Goal: Task Accomplishment & Management: Manage account settings

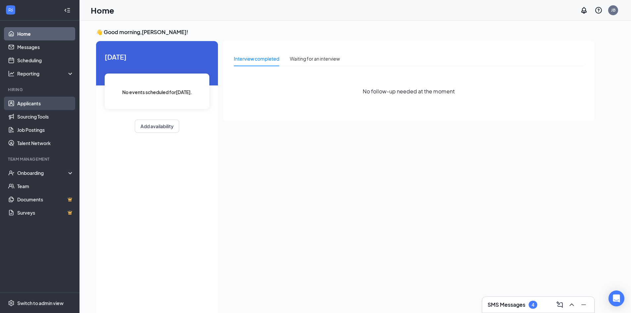
click at [33, 103] on link "Applicants" at bounding box center [45, 103] width 57 height 13
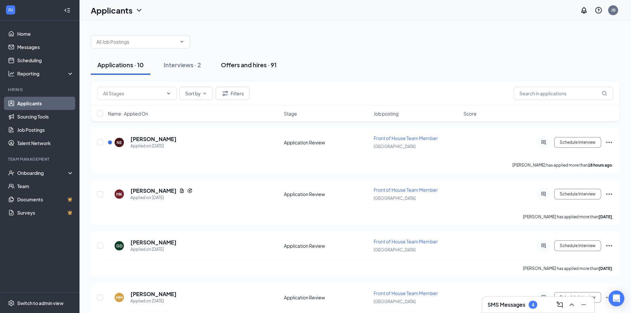
click at [266, 64] on div "Offers and hires · 91" at bounding box center [249, 65] width 56 height 8
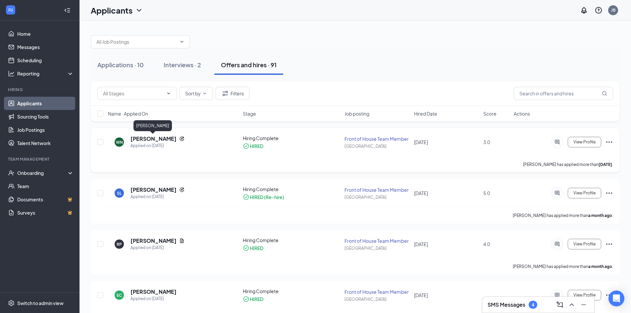
click at [157, 140] on h5 "[PERSON_NAME]" at bounding box center [153, 138] width 46 height 7
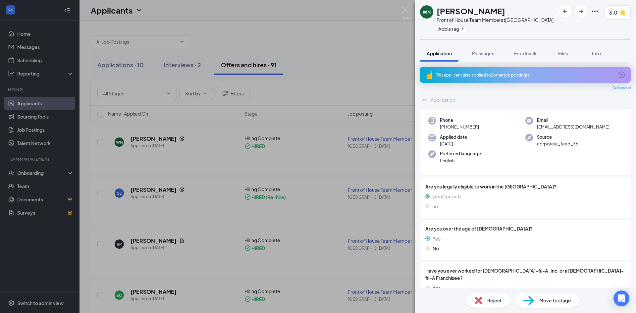
click at [526, 79] on div "This applicant also applied to 2 other job posting(s)" at bounding box center [525, 75] width 211 height 16
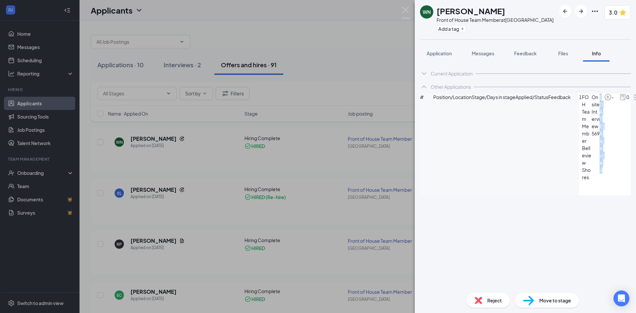
drag, startPoint x: 543, startPoint y: 124, endPoint x: 519, endPoint y: 125, distance: 23.2
click at [579, 125] on div "1 FOH Team Member Belleview Shores Onsite Interview 569 [DATE] Rejected - 0" at bounding box center [610, 136] width 62 height 87
drag, startPoint x: 550, startPoint y: 141, endPoint x: 518, endPoint y: 135, distance: 32.5
click at [529, 194] on div "Current Application Phone [PHONE_NUMBER] Email [EMAIL_ADDRESS][DOMAIN_NAME] App…" at bounding box center [525, 175] width 221 height 226
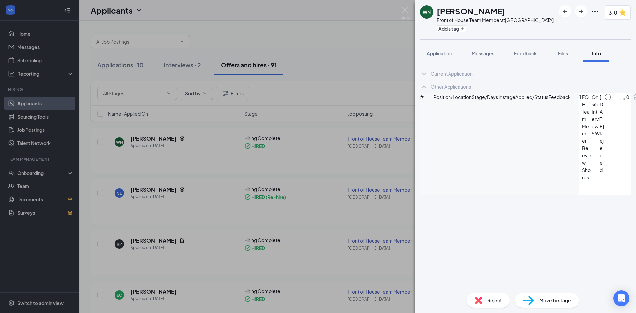
click at [480, 303] on img at bounding box center [477, 300] width 7 height 7
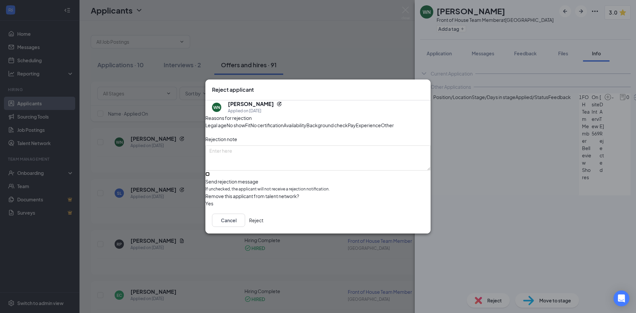
click at [210, 176] on input "Send rejection message If unchecked, the applicant will not receive a rejection…" at bounding box center [207, 174] width 4 height 4
checkbox input "true"
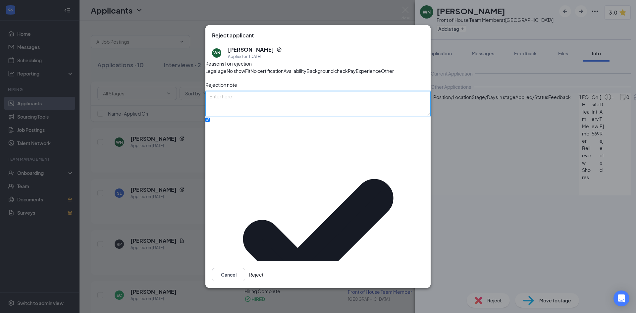
click at [278, 116] on textarea at bounding box center [317, 103] width 225 height 25
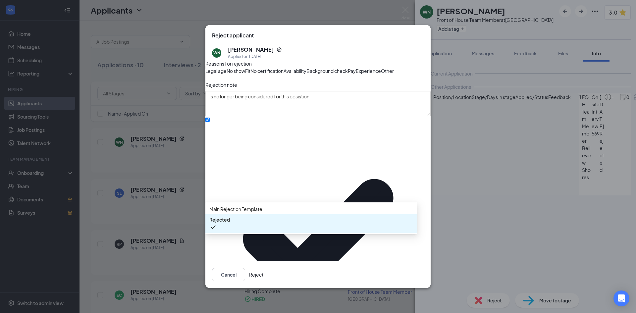
click at [257, 231] on span "Rejected" at bounding box center [311, 223] width 204 height 15
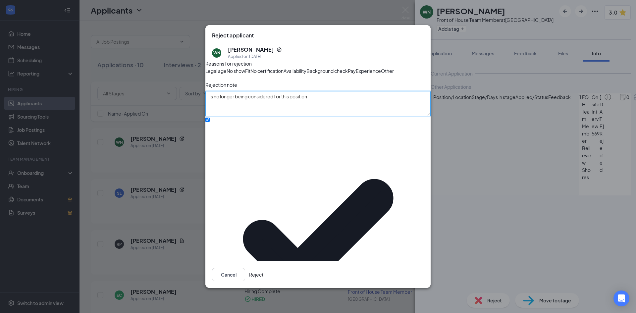
click at [335, 116] on textarea "Is no longer being considered for this position" at bounding box center [317, 103] width 225 height 25
click at [339, 116] on textarea "Is no longer being considered for this position" at bounding box center [317, 103] width 225 height 25
click at [380, 116] on textarea "Is no longer being considered for this position due to lack of elaboration" at bounding box center [317, 103] width 225 height 25
type textarea "Is no longer being considered for this position due to lack of elaboration."
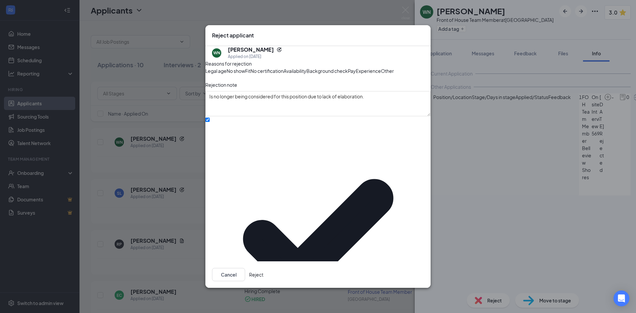
click at [250, 74] on div "Fit" at bounding box center [247, 70] width 5 height 7
click at [381, 74] on span "Other" at bounding box center [387, 70] width 13 height 7
click at [263, 268] on button "Reject" at bounding box center [256, 274] width 14 height 13
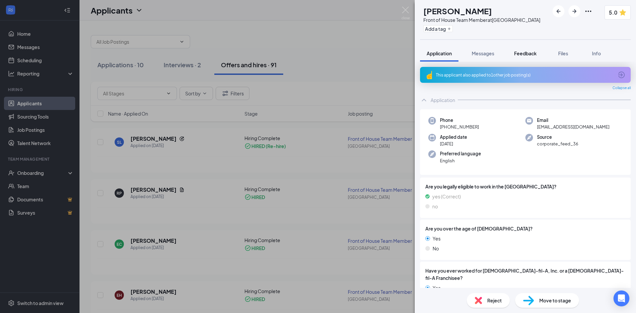
click at [528, 57] on button "Feedback" at bounding box center [525, 53] width 36 height 17
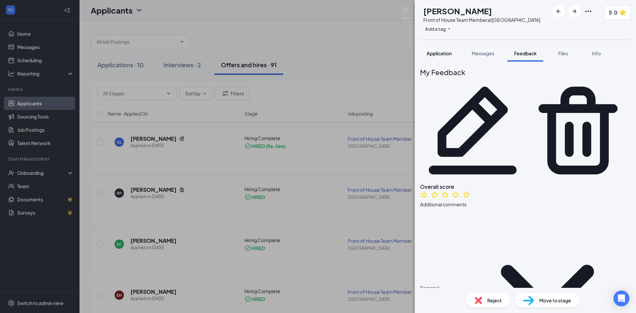
click at [452, 54] on span "Application" at bounding box center [438, 53] width 25 height 6
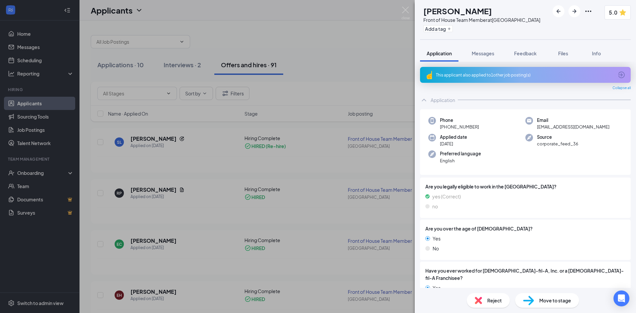
click at [368, 64] on div "SL [PERSON_NAME] Front of House Team Member at [GEOGRAPHIC_DATA] Add a tag 5.0 …" at bounding box center [318, 156] width 636 height 313
